Goal: Transaction & Acquisition: Purchase product/service

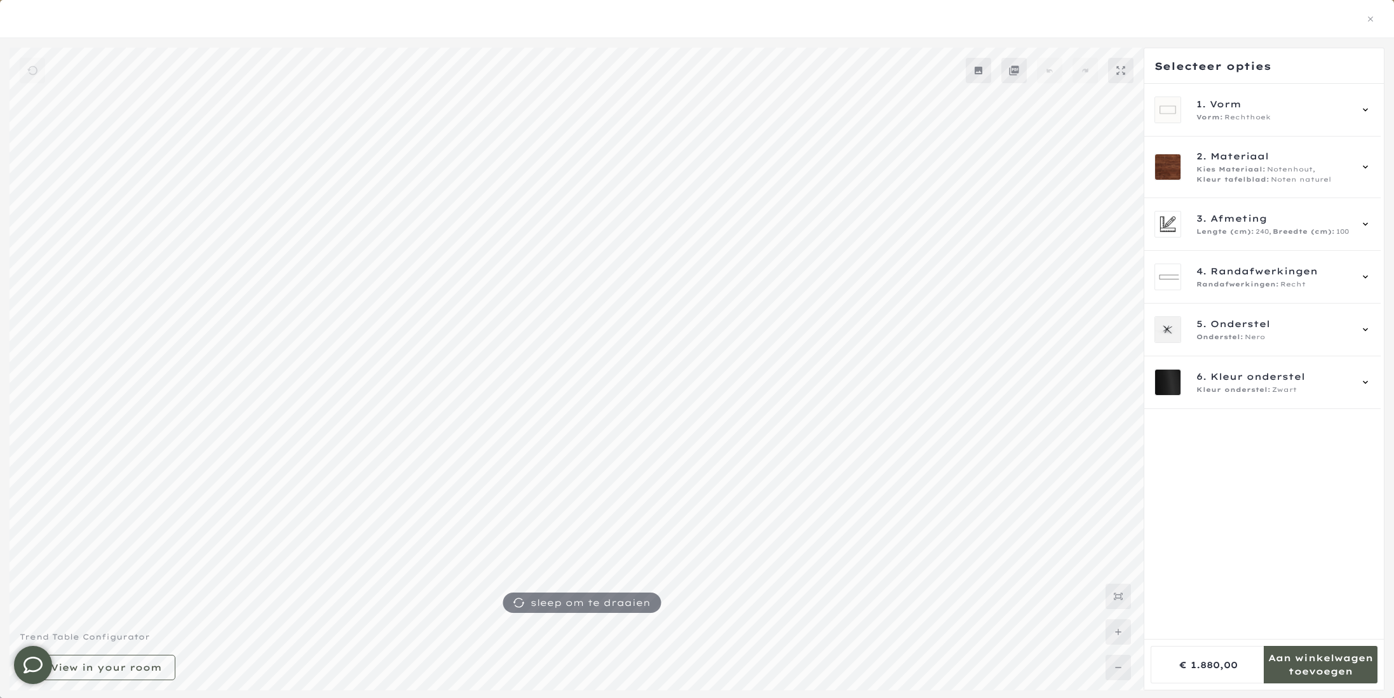
click at [1298, 668] on mmq-formatted-message at bounding box center [1321, 664] width 114 height 25
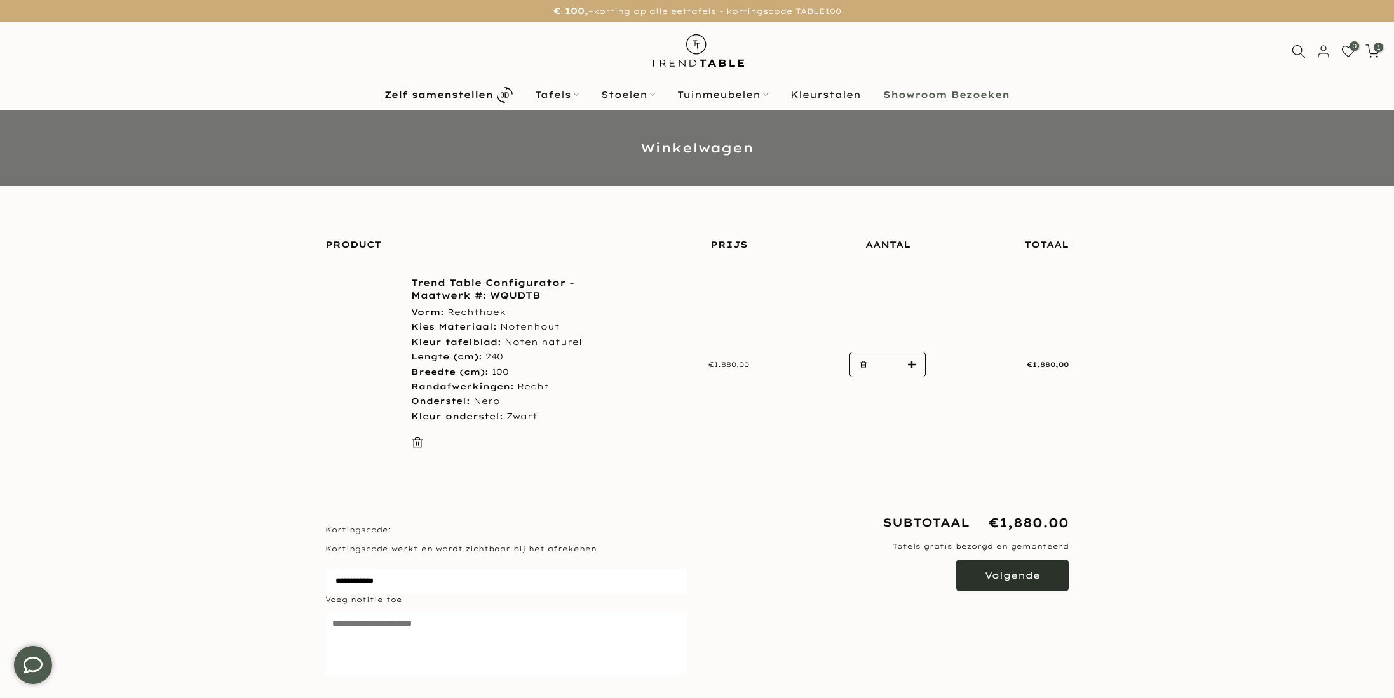
click at [1040, 572] on button "Volgende" at bounding box center [1012, 576] width 112 height 32
